Goal: Transaction & Acquisition: Purchase product/service

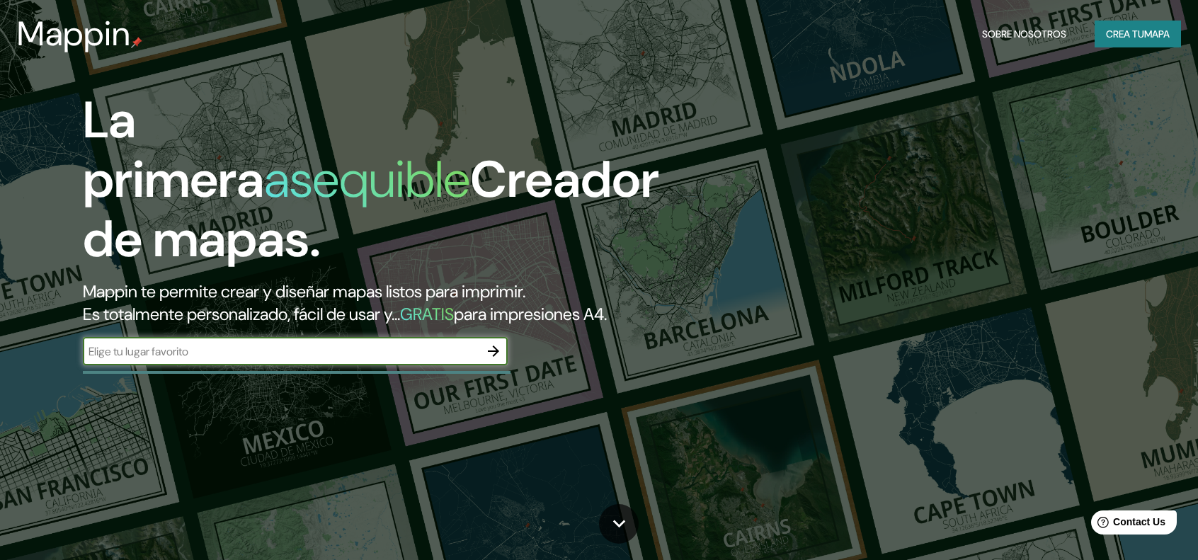
click at [387, 351] on input "text" at bounding box center [281, 352] width 397 height 16
type input "Ipiales"
click at [499, 352] on icon "button" at bounding box center [493, 351] width 17 height 17
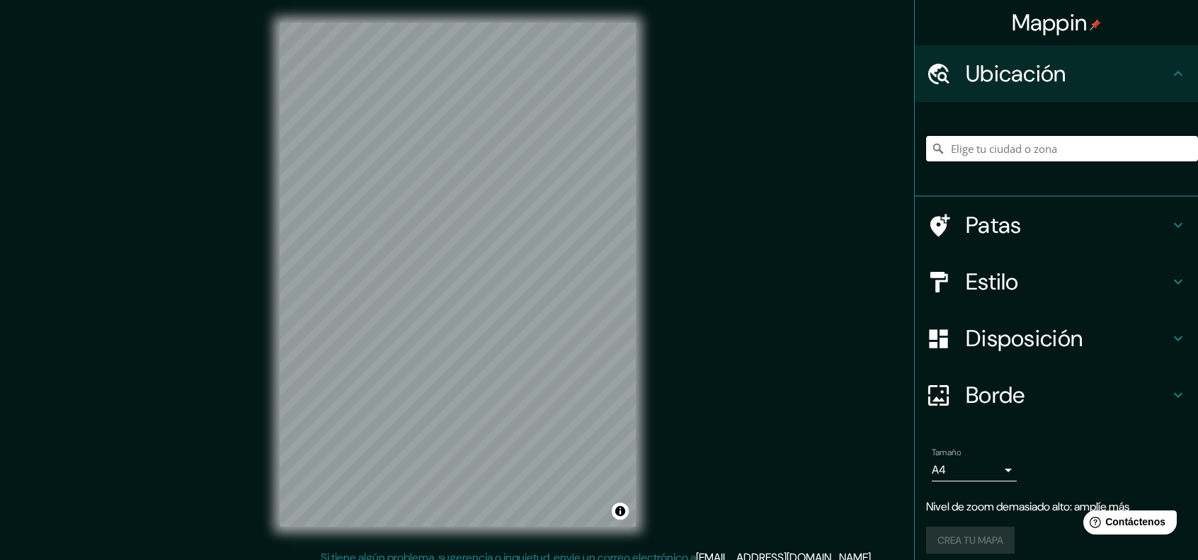
click at [1009, 150] on input "Elige tu ciudad o zona" at bounding box center [1062, 148] width 272 height 25
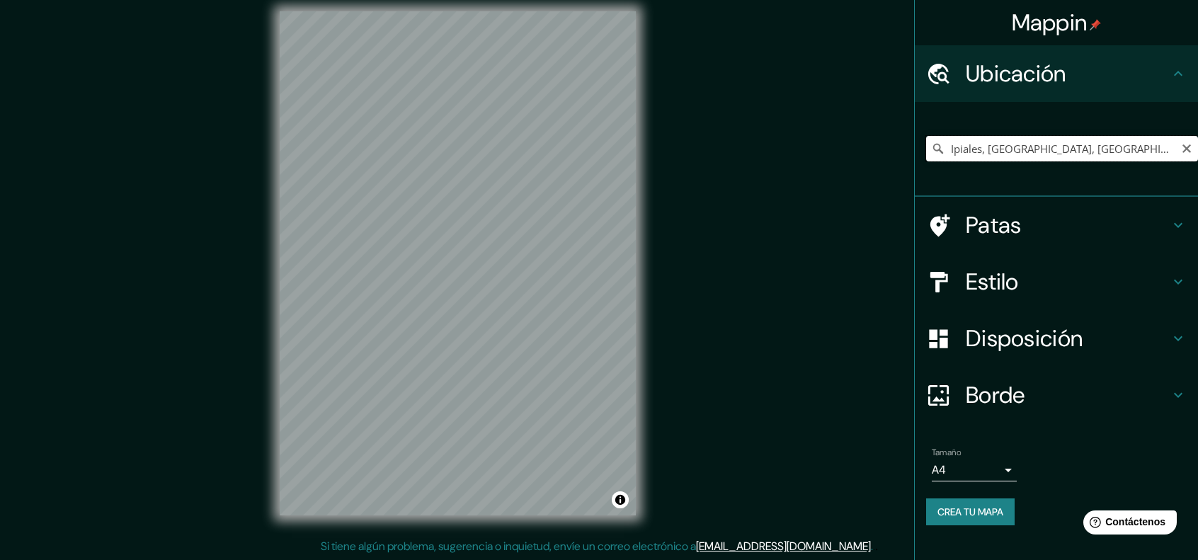
click at [989, 151] on input "Ipiales, Nariño, Colombia" at bounding box center [1062, 148] width 272 height 25
click at [1123, 148] on input "Ipiales, Nariño, Colombia" at bounding box center [1062, 148] width 272 height 25
drag, startPoint x: 675, startPoint y: 202, endPoint x: 735, endPoint y: 342, distance: 152.6
click at [737, 341] on div "Mappin Ubicación Ipiales, Nariño, Colombia Patas Estilo Disposición Borde Elige…" at bounding box center [599, 275] width 1198 height 572
drag, startPoint x: 445, startPoint y: 312, endPoint x: 715, endPoint y: 324, distance: 270.8
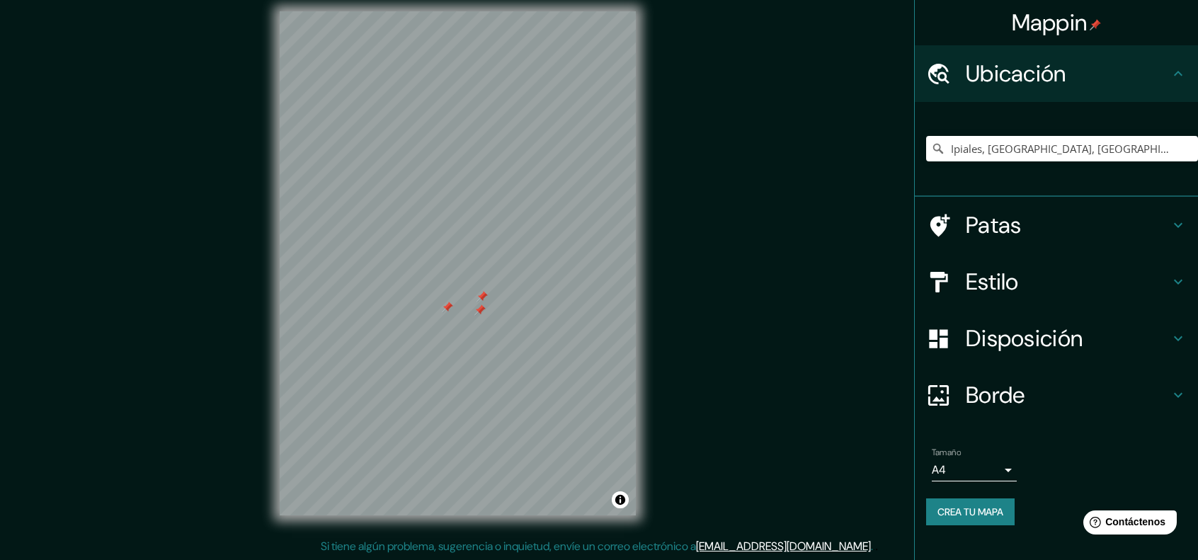
click at [720, 322] on div "Mappin Ubicación Ipiales, Nariño, Colombia Patas Estilo Disposición Borde Elige…" at bounding box center [599, 275] width 1198 height 572
click at [991, 147] on input "Ipiales, Nariño, Colombia" at bounding box center [1062, 148] width 272 height 25
drag, startPoint x: 843, startPoint y: 151, endPoint x: 688, endPoint y: 152, distance: 155.1
click at [688, 152] on div "Mappin Ubicación Ipiales, Nariño, Colombia Patas Estilo Disposición Borde Elige…" at bounding box center [599, 275] width 1198 height 572
paste input "0.8270629914576425, -77.64372589314061"
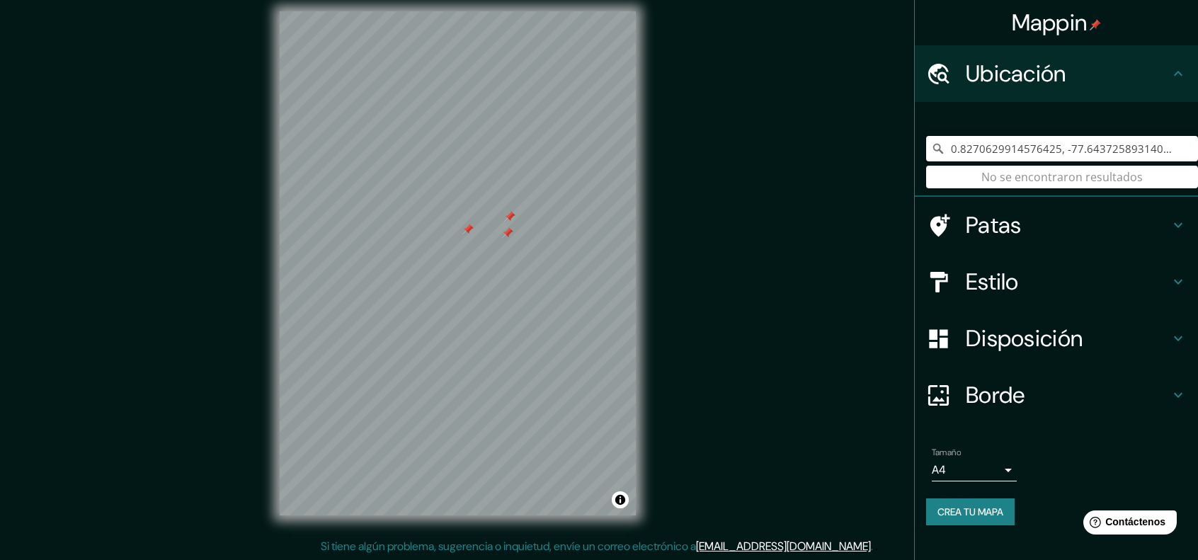
type input "0.8270629914576425, -77.64372589314061"
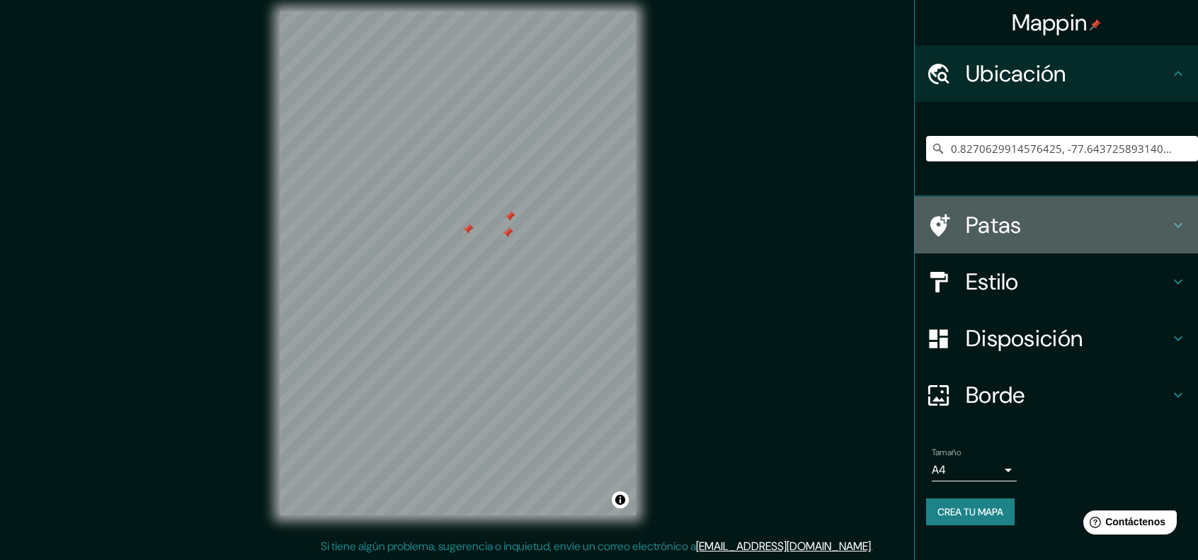
click at [1176, 227] on icon at bounding box center [1178, 225] width 17 height 17
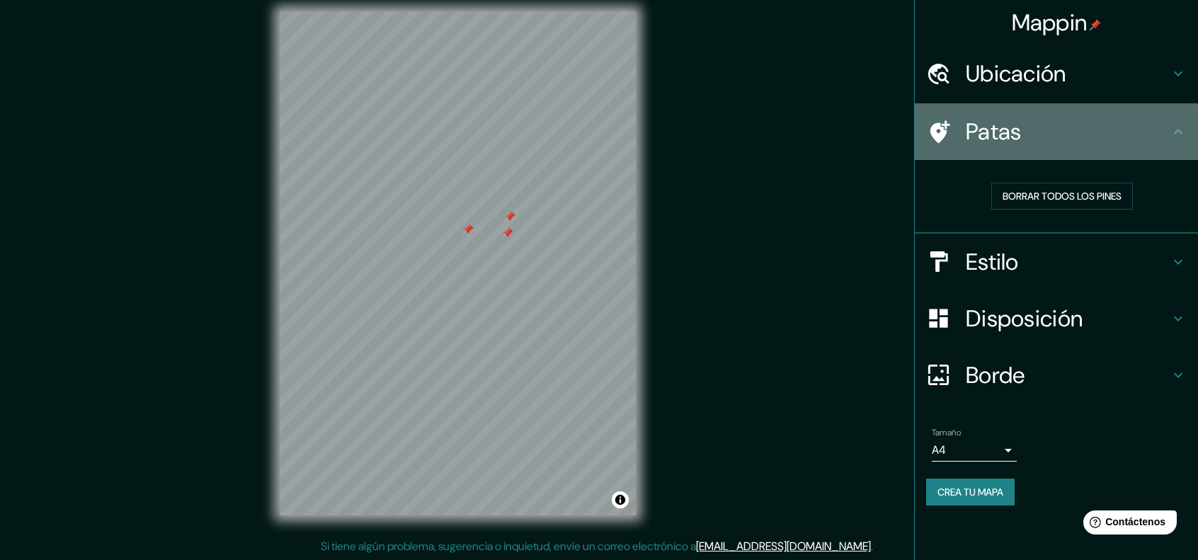
click at [1172, 127] on icon at bounding box center [1178, 131] width 17 height 17
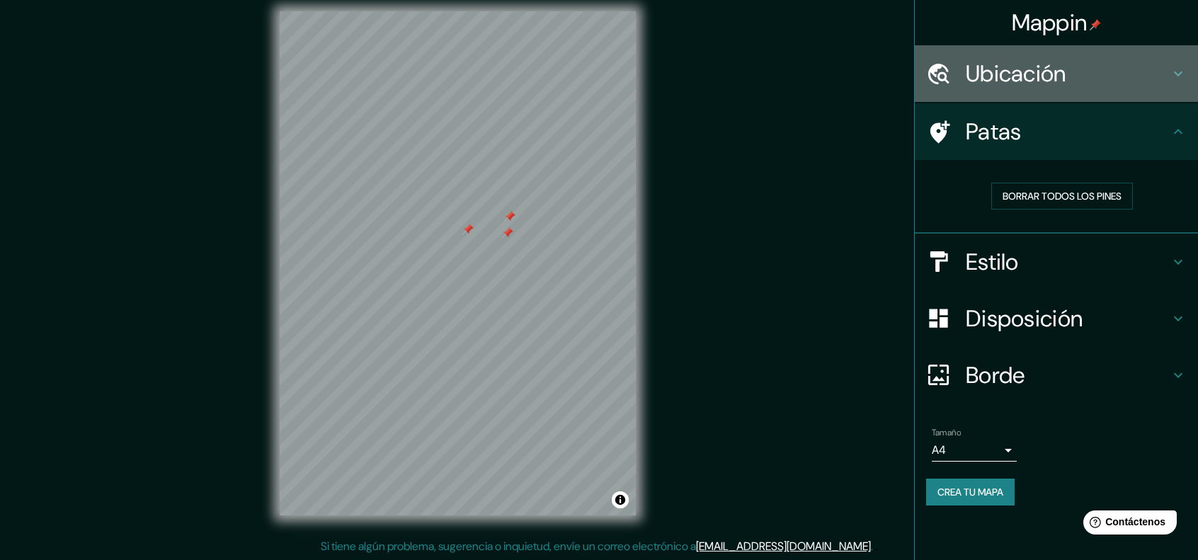
click at [1173, 73] on icon at bounding box center [1178, 73] width 17 height 17
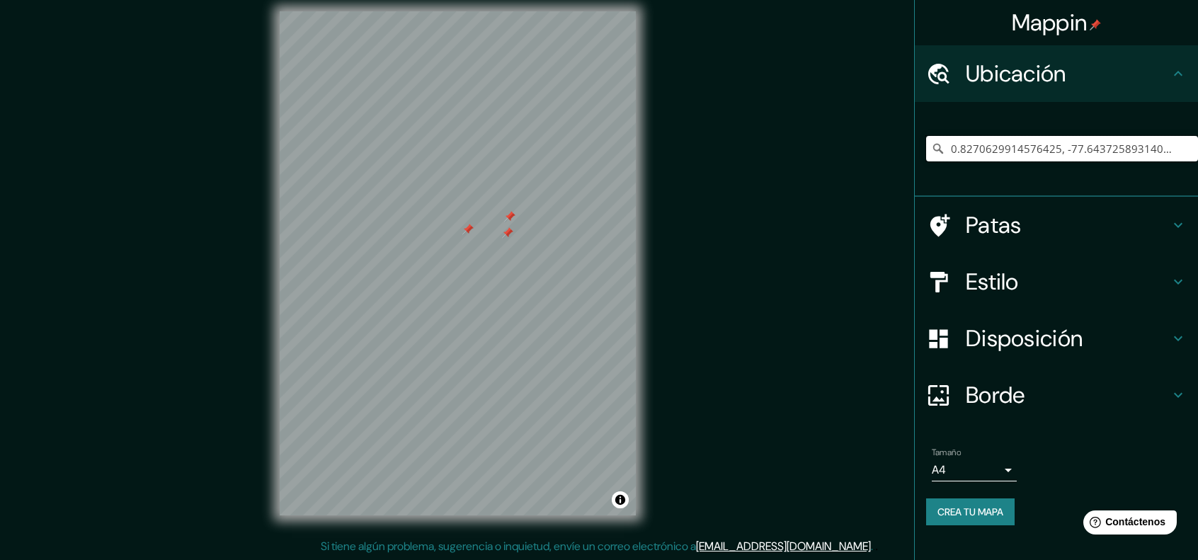
click at [1092, 147] on input "0.8270629914576425, -77.64372589314061" at bounding box center [1062, 148] width 272 height 25
drag, startPoint x: 1184, startPoint y: 149, endPoint x: 642, endPoint y: 169, distance: 542.9
click at [642, 169] on div "Mappin Ubicación 0.8270629914576425, -77.64372589314061 No se encontraron resul…" at bounding box center [599, 275] width 1198 height 572
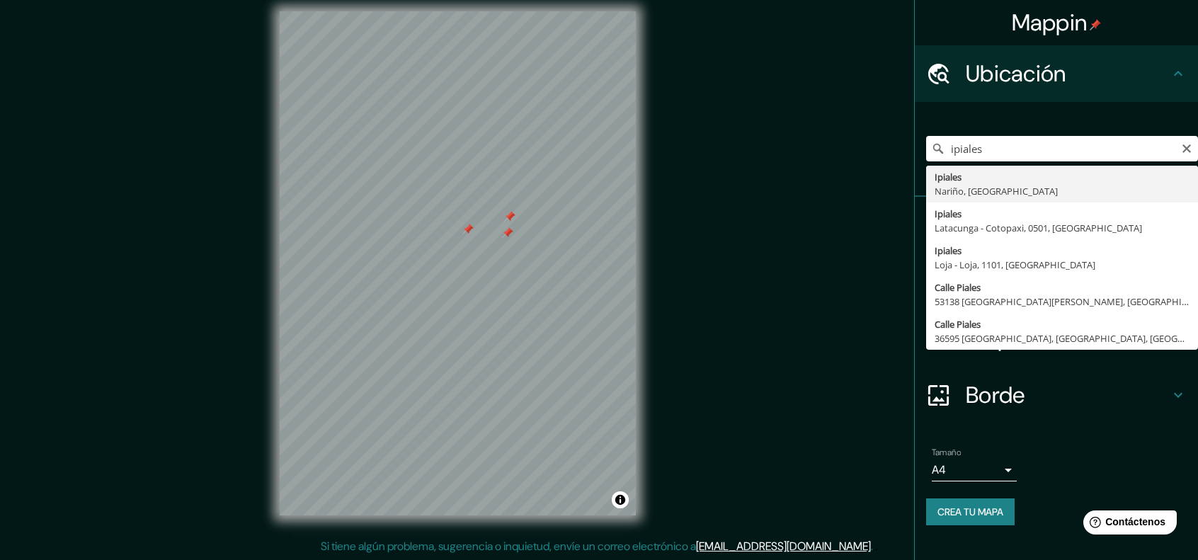
type input "Ipiales, Nariño, Colombia"
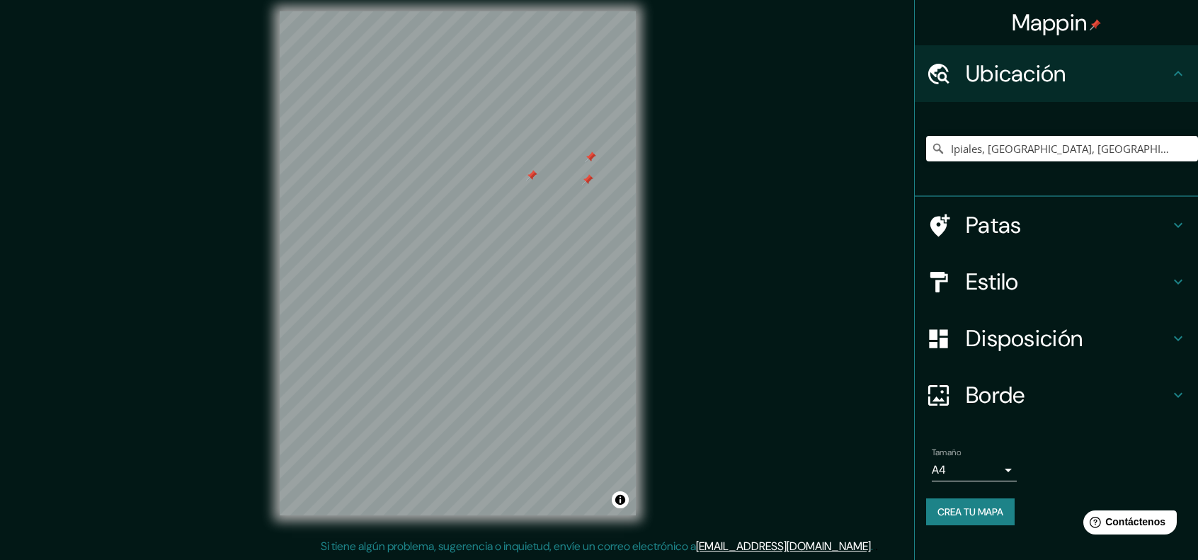
click at [996, 511] on font "Crea tu mapa" at bounding box center [971, 512] width 66 height 13
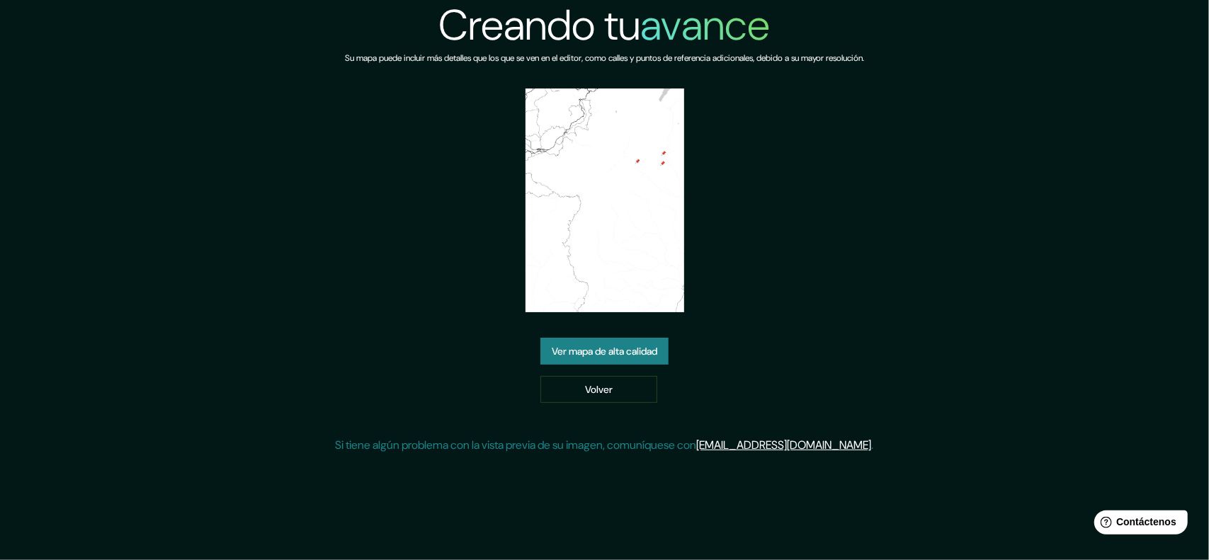
click at [609, 344] on font "Ver mapa de alta calidad" at bounding box center [605, 351] width 106 height 18
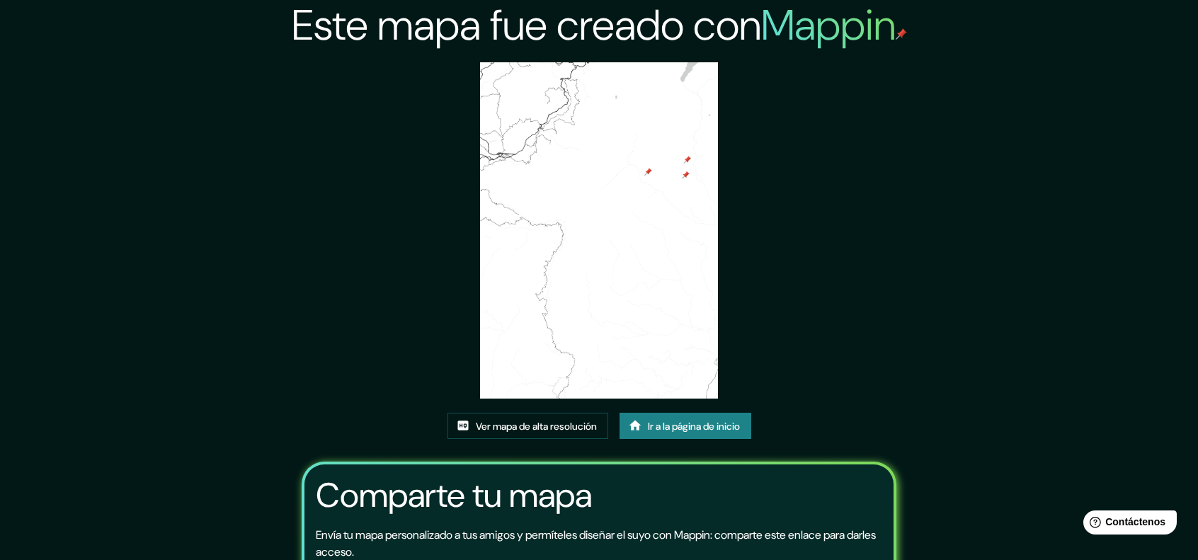
click at [630, 171] on img at bounding box center [599, 230] width 238 height 336
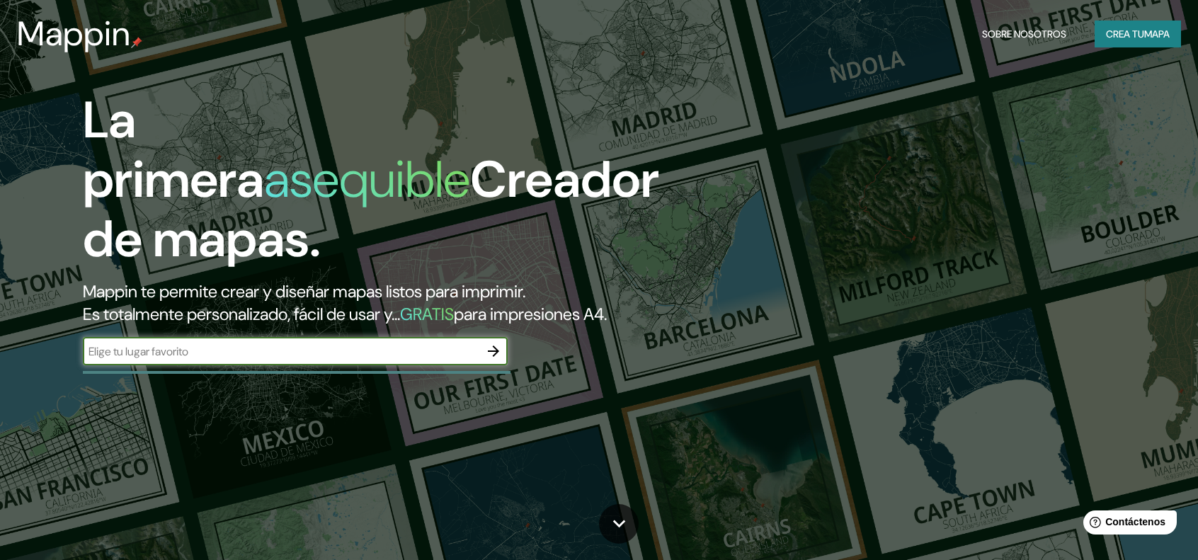
click at [424, 342] on div "​" at bounding box center [295, 351] width 425 height 28
type input "Ipiales"
click at [499, 349] on icon "button" at bounding box center [493, 351] width 17 height 17
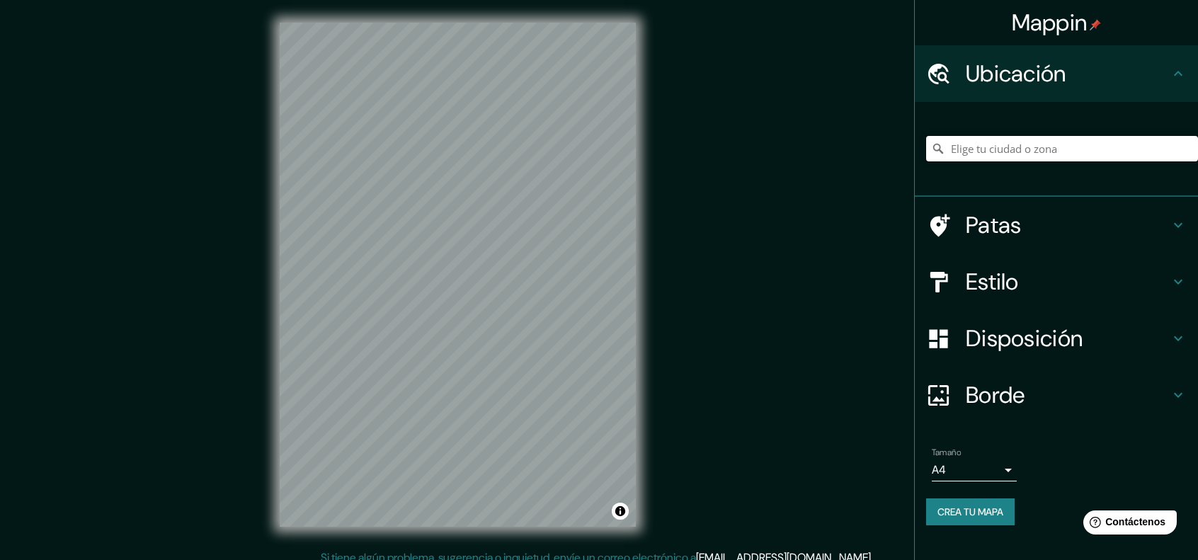
click at [1016, 160] on input "Elige tu ciudad o zona" at bounding box center [1062, 148] width 272 height 25
type input "Ipiale"
